Goal: Find specific page/section: Find specific page/section

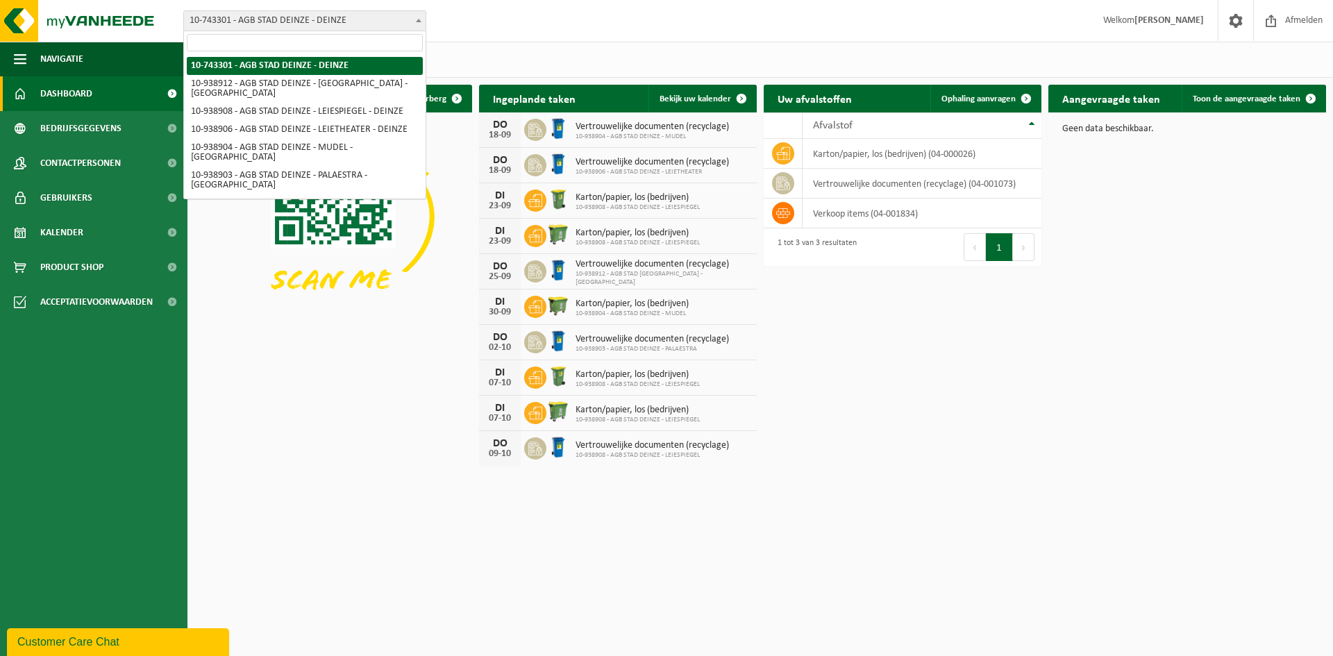
click at [356, 22] on span "10-743301 - AGB STAD DEINZE - DEINZE" at bounding box center [305, 20] width 242 height 19
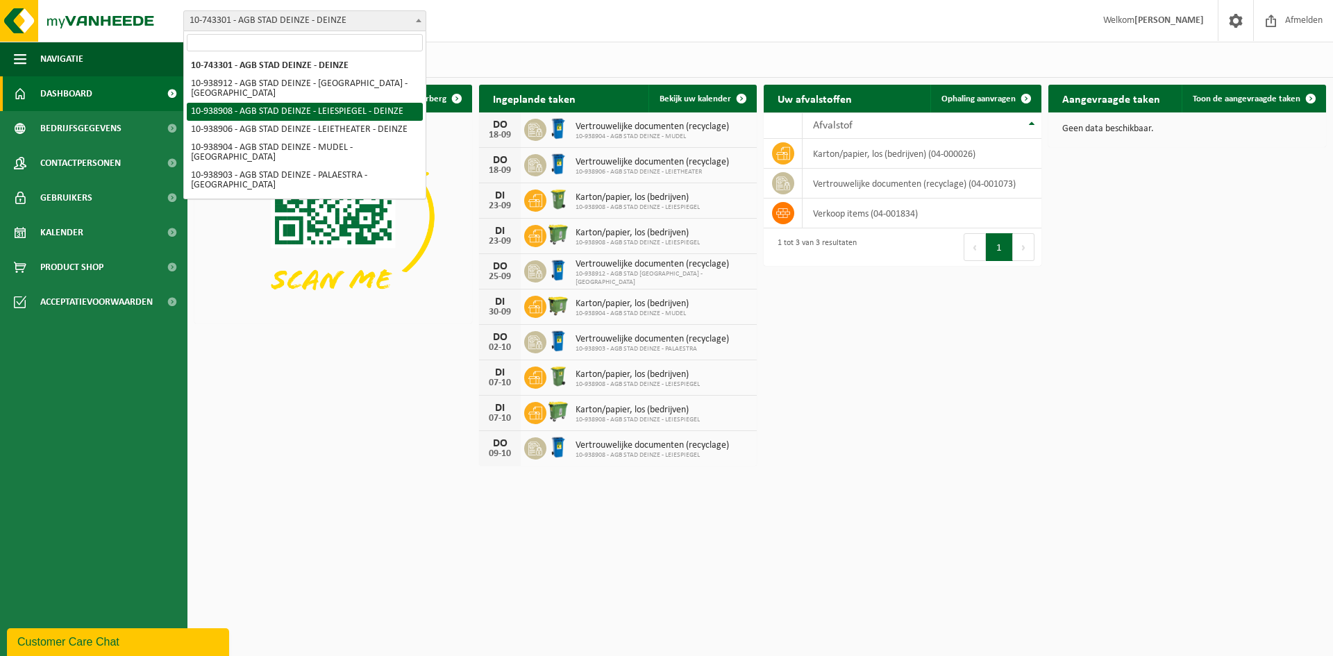
select select "138162"
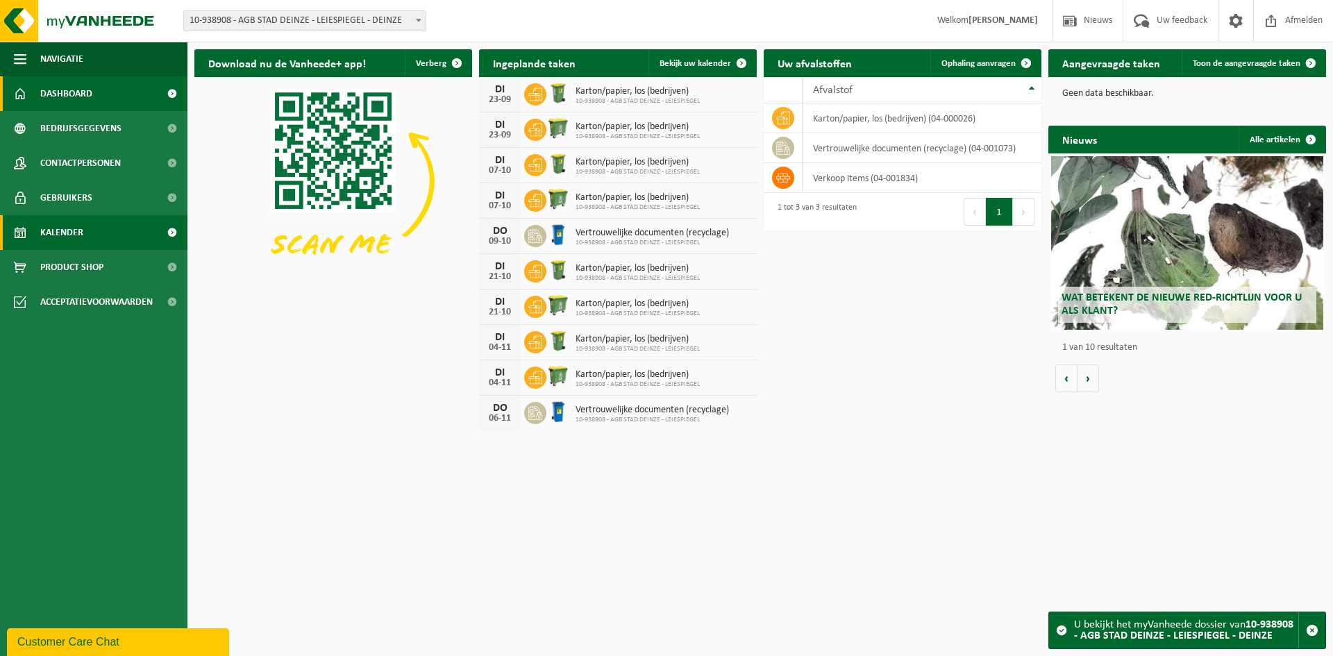
click at [123, 240] on link "Kalender" at bounding box center [93, 232] width 187 height 35
